Goal: Task Accomplishment & Management: Manage account settings

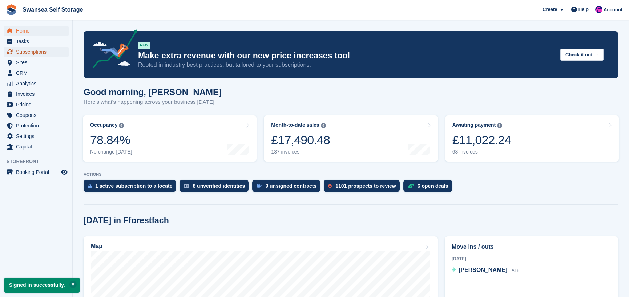
click at [39, 49] on span "Subscriptions" at bounding box center [38, 52] width 44 height 10
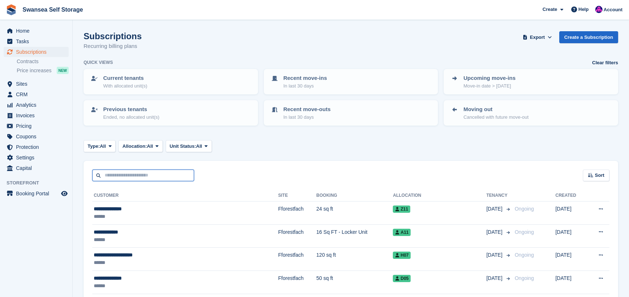
click at [118, 178] on input "text" at bounding box center [143, 176] width 102 height 12
type input "****"
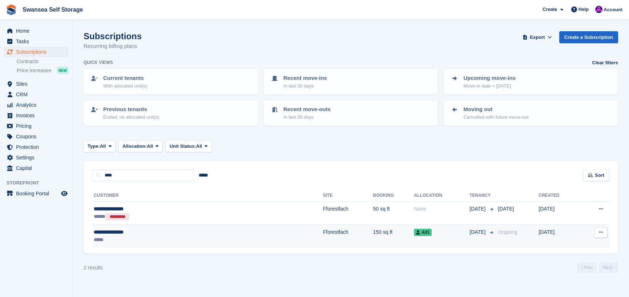
click at [165, 231] on div "**********" at bounding box center [152, 232] width 116 height 8
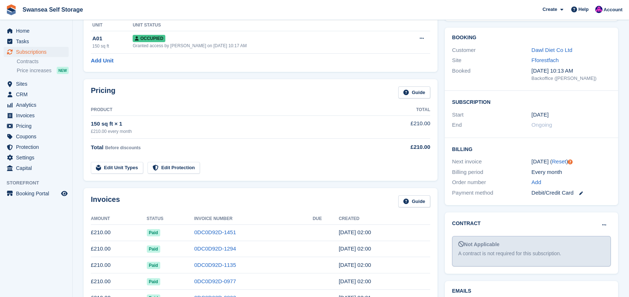
scroll to position [73, 0]
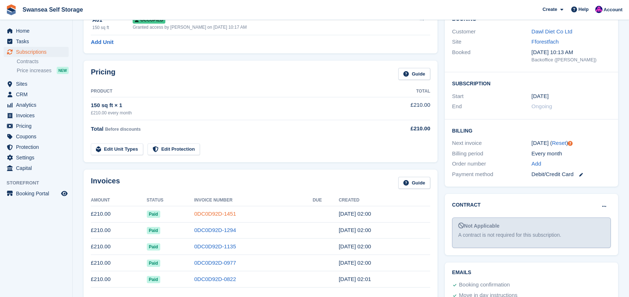
click at [212, 214] on link "0DC0D92D-1451" at bounding box center [215, 214] width 42 height 6
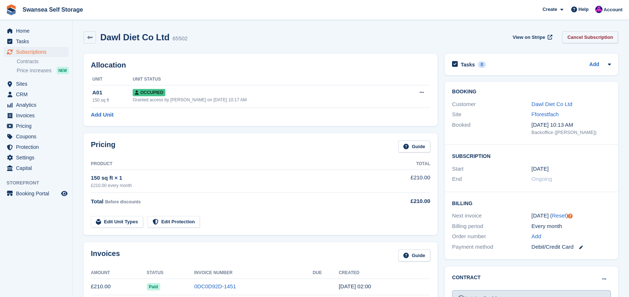
click at [603, 36] on link "Cancel Subscription" at bounding box center [590, 37] width 56 height 12
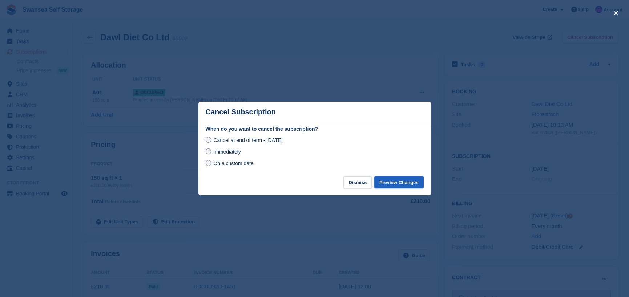
click at [392, 184] on button "Preview Changes" at bounding box center [398, 183] width 49 height 12
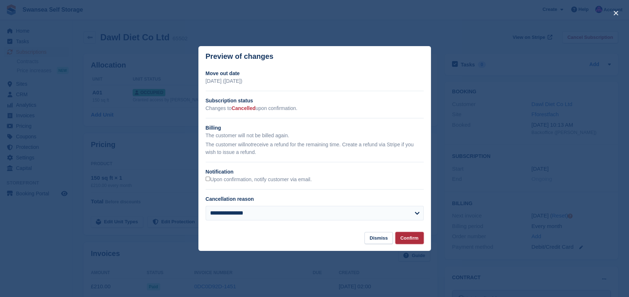
click at [403, 239] on button "Confirm" at bounding box center [409, 238] width 28 height 12
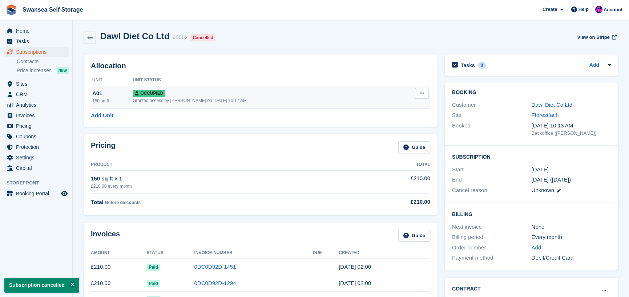
click at [423, 94] on button at bounding box center [421, 93] width 13 height 11
click at [384, 134] on p "Deallocate" at bounding box center [393, 132] width 63 height 9
